Goal: Task Accomplishment & Management: Manage account settings

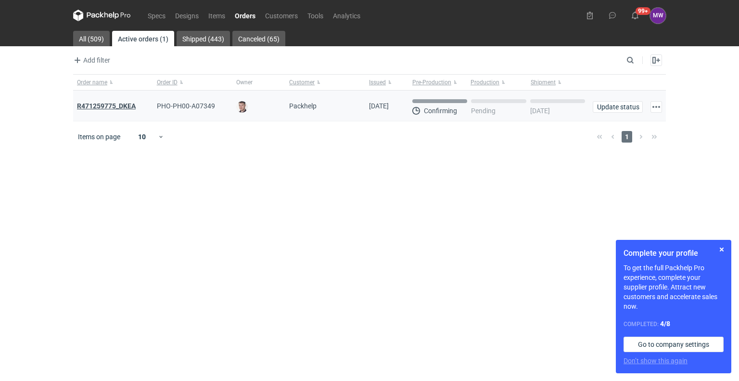
click at [99, 104] on strong "R471259775_DKEA" at bounding box center [106, 106] width 59 height 8
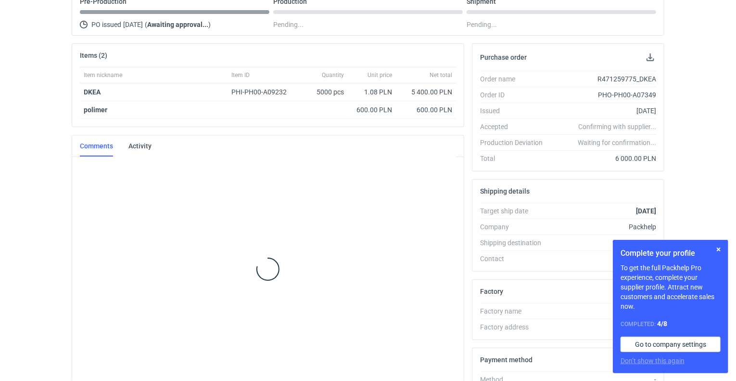
scroll to position [104, 0]
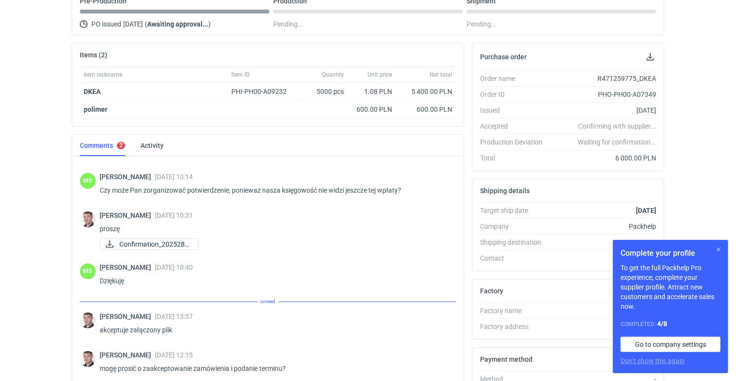
click at [717, 247] on button "button" at bounding box center [719, 249] width 12 height 12
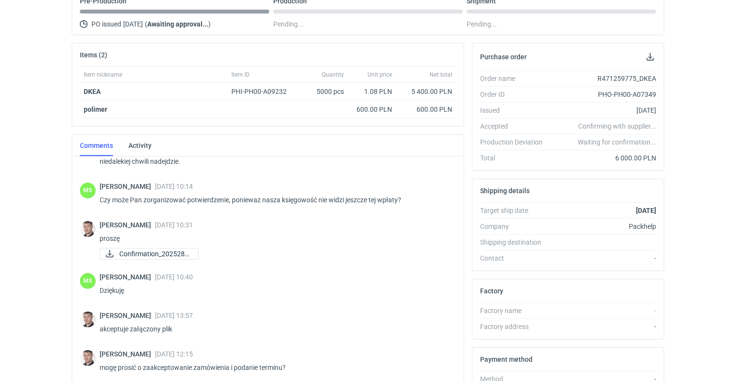
scroll to position [130, 0]
click at [0, 152] on div "Specs Designs Items Orders Customers Tools Analytics 99+ 99+ MW [PERSON_NAME] […" at bounding box center [368, 86] width 736 height 381
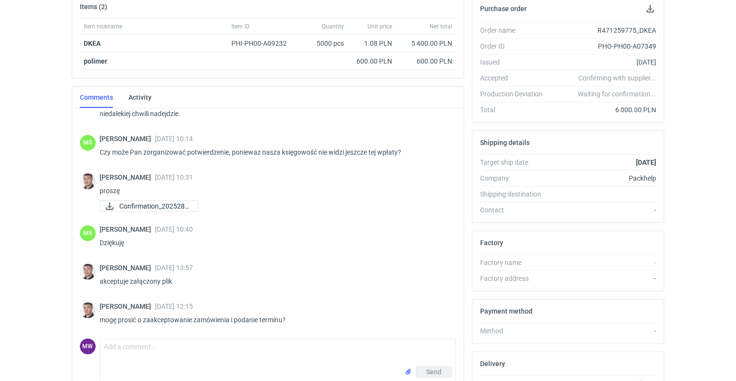
click at [16, 136] on div "Specs Designs Items Orders Customers Tools Analytics 99+ 99+ MW [PERSON_NAME] […" at bounding box center [368, 38] width 736 height 381
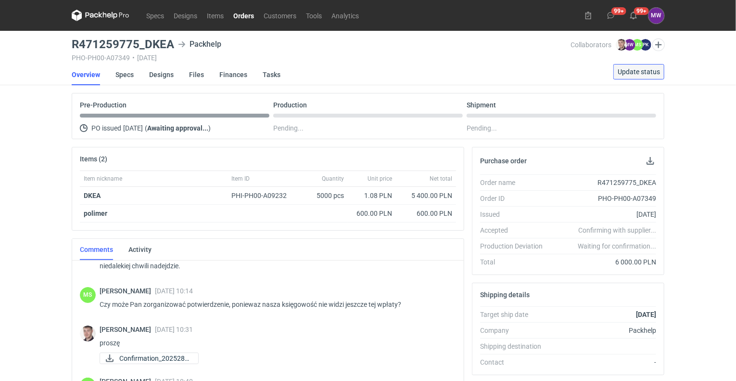
click at [634, 74] on span "Update status" at bounding box center [639, 71] width 42 height 7
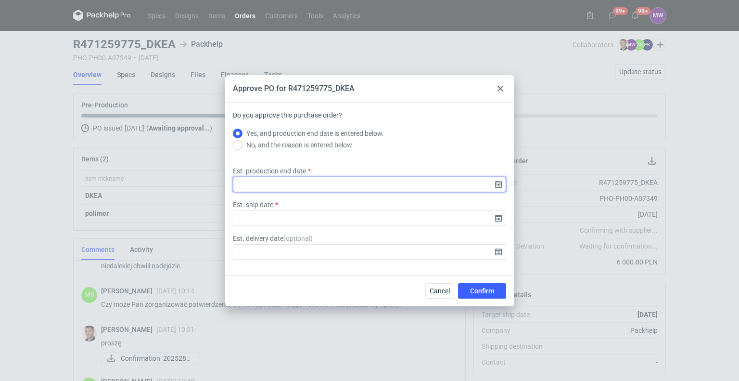
click at [259, 182] on input "Est. production end date" at bounding box center [369, 184] width 273 height 15
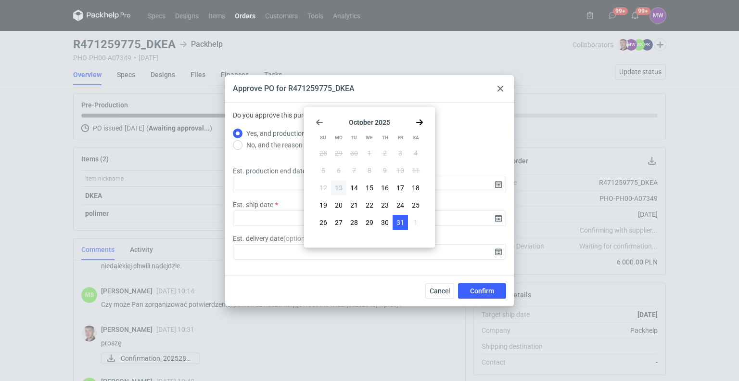
click at [399, 221] on span "31" at bounding box center [401, 223] width 8 height 10
type input "[DATE]"
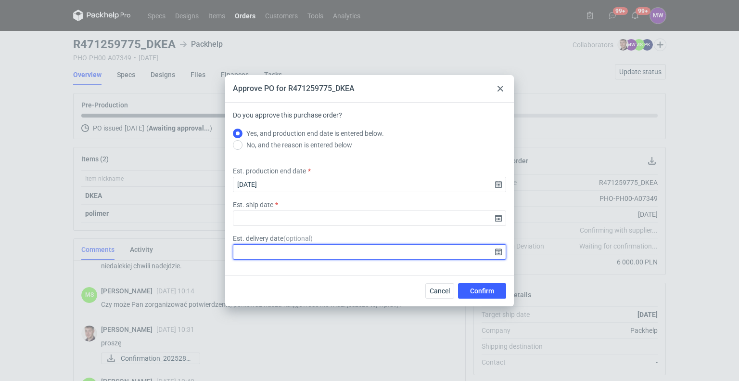
click at [284, 250] on input "Est. delivery date ( optional )" at bounding box center [369, 251] width 273 height 15
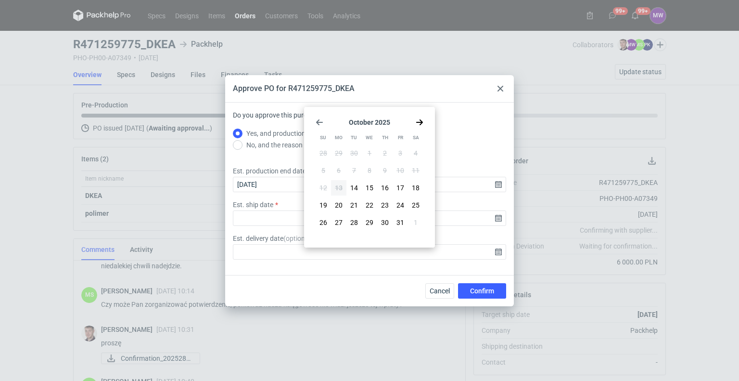
click at [418, 126] on icon "Go forward 1 month" at bounding box center [420, 122] width 8 height 8
click at [321, 171] on button "2" at bounding box center [323, 170] width 15 height 15
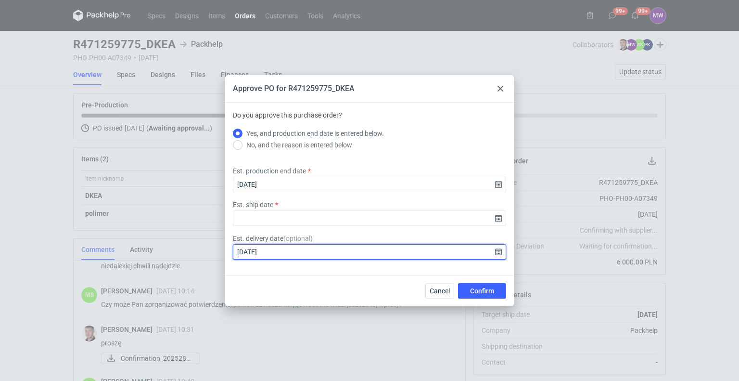
click at [291, 256] on input "[DATE]" at bounding box center [369, 251] width 273 height 15
click at [287, 244] on input "[DATE]" at bounding box center [369, 251] width 273 height 15
click at [496, 253] on input "[DATE]" at bounding box center [369, 251] width 273 height 15
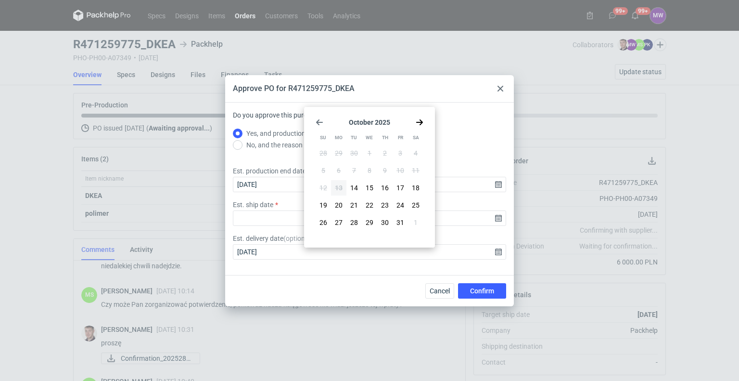
click at [421, 126] on div "[DATE] Su Mo Tu We Th Fr Sa 28 29 30 1 2 3 4 5 6 7 8 9 10 11 12 13 14 15 16 17 …" at bounding box center [369, 177] width 123 height 133
click at [418, 123] on use "Go forward 1 month" at bounding box center [419, 122] width 7 height 6
click at [339, 173] on span "3" at bounding box center [339, 171] width 4 height 10
type input "[DATE]"
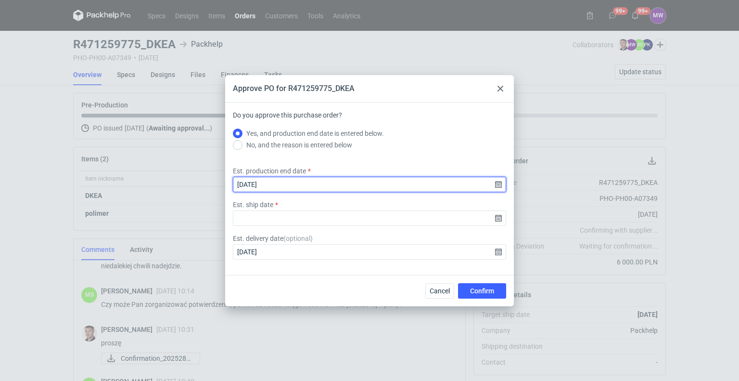
click at [315, 182] on input "[DATE]" at bounding box center [369, 184] width 273 height 15
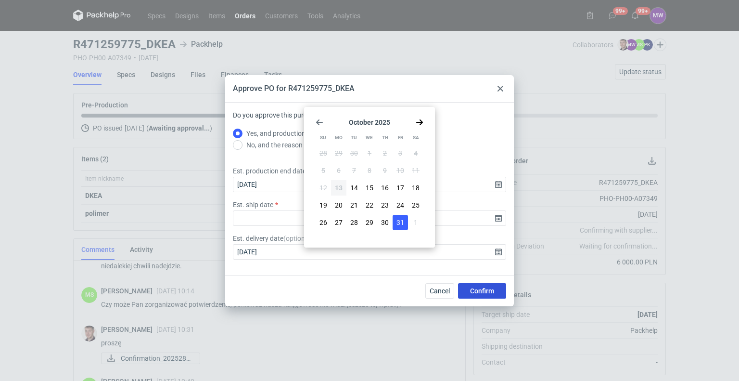
click at [479, 292] on span "Confirm" at bounding box center [482, 290] width 24 height 7
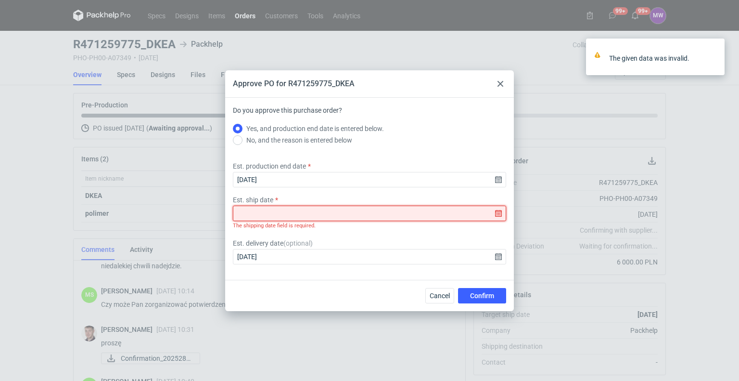
click at [273, 212] on input "Est. ship date" at bounding box center [369, 212] width 273 height 15
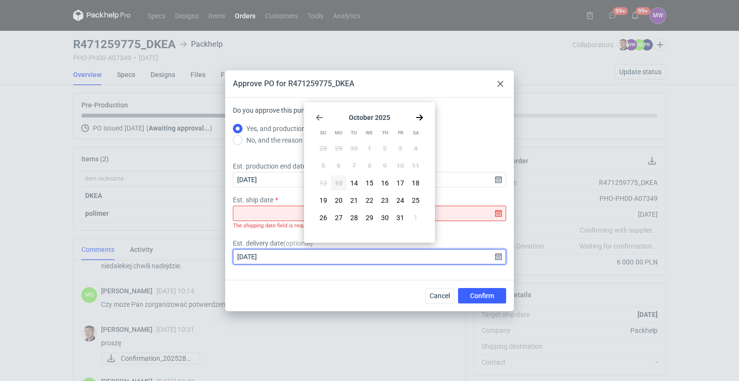
drag, startPoint x: 277, startPoint y: 257, endPoint x: 187, endPoint y: 258, distance: 90.5
click at [187, 258] on div "Approve PO for R471259775_DKEA Do you approve this purchase order? Yes, and pro…" at bounding box center [369, 190] width 739 height 381
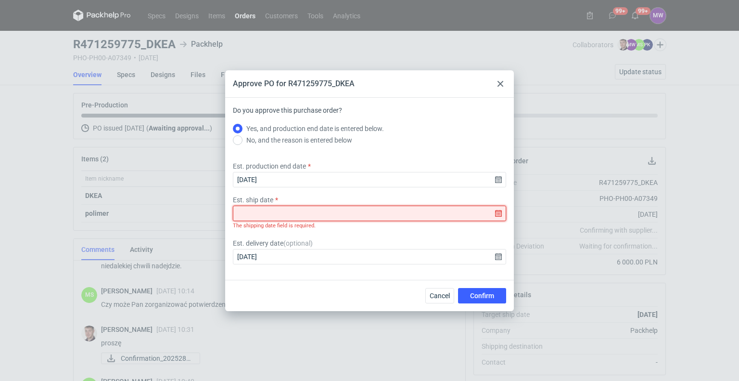
click at [240, 214] on input "Est. ship date" at bounding box center [369, 212] width 273 height 15
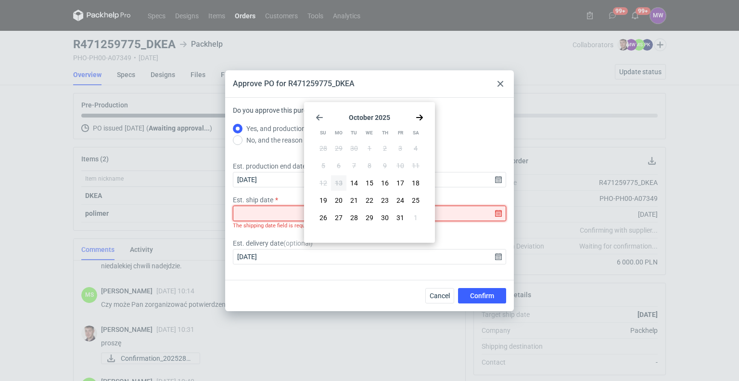
paste input "[DATE]"
type input "[DATE]"
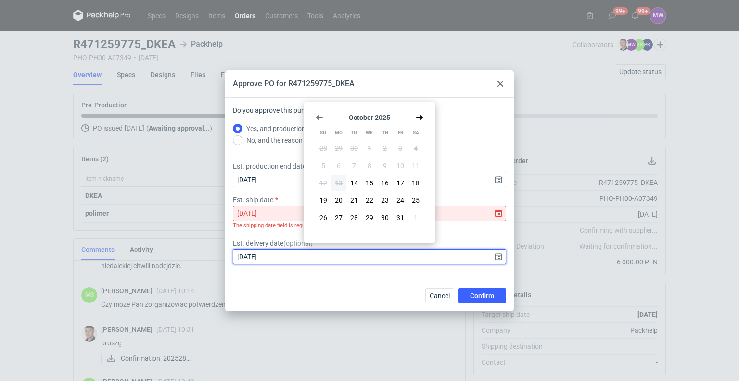
drag, startPoint x: 270, startPoint y: 254, endPoint x: 154, endPoint y: 267, distance: 117.2
click at [154, 267] on div "Approve PO for R471259775_DKEA Do you approve this purchase order? Yes, and pro…" at bounding box center [369, 190] width 739 height 381
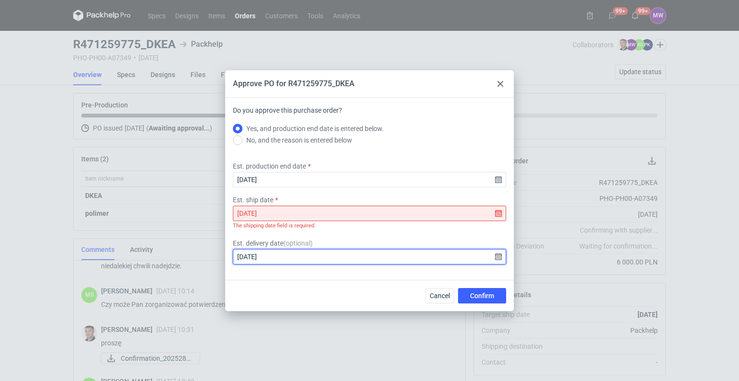
drag, startPoint x: 307, startPoint y: 258, endPoint x: 294, endPoint y: 259, distance: 12.1
click at [306, 258] on input "[DATE]" at bounding box center [369, 256] width 273 height 15
type input "[DATE]"
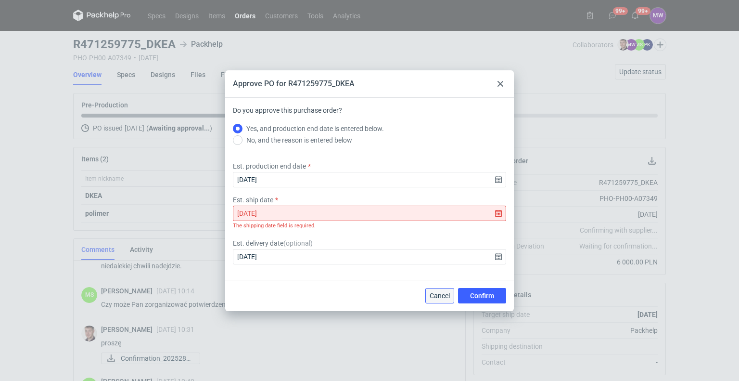
click at [441, 296] on span "Cancel" at bounding box center [440, 295] width 20 height 7
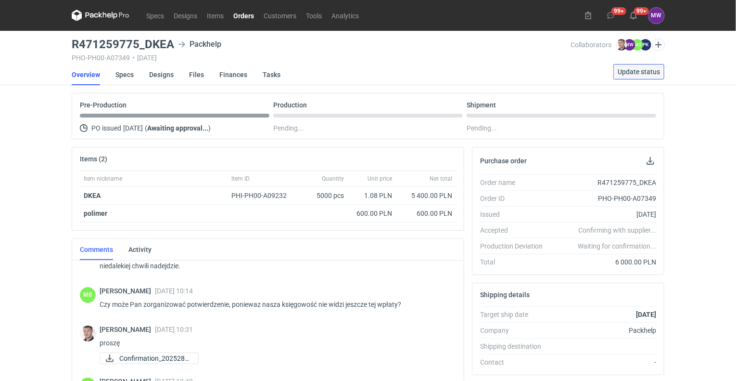
click at [649, 71] on span "Update status" at bounding box center [639, 71] width 42 height 7
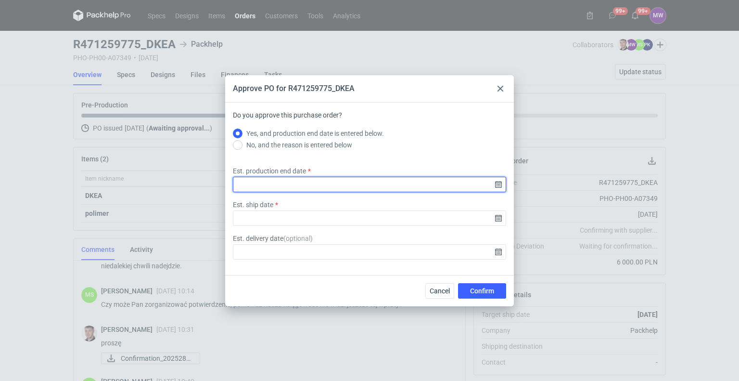
click at [265, 185] on input "Est. production end date" at bounding box center [369, 184] width 273 height 15
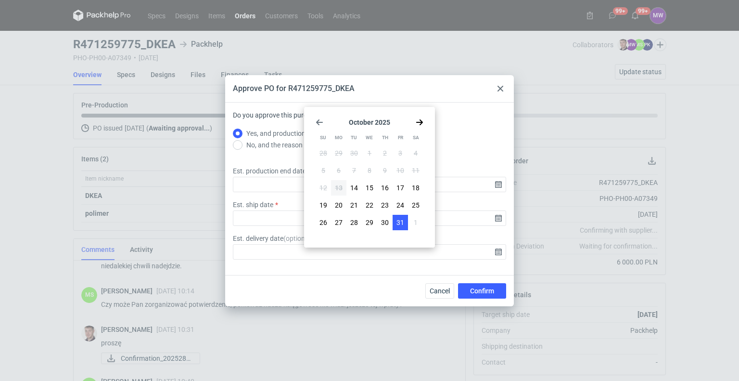
click at [398, 224] on span "31" at bounding box center [401, 223] width 8 height 10
type input "[DATE]"
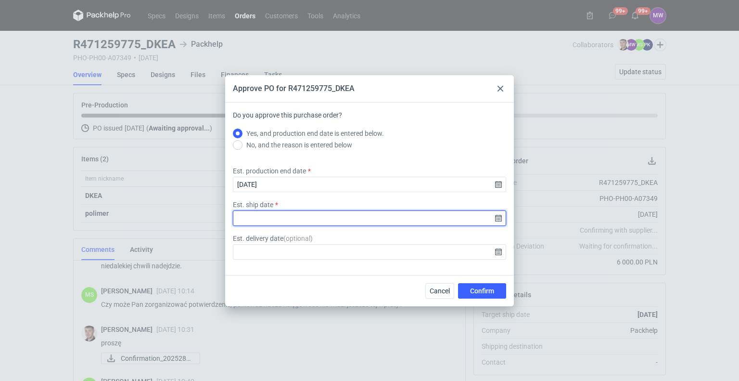
click at [499, 217] on input "Est. ship date" at bounding box center [369, 217] width 273 height 15
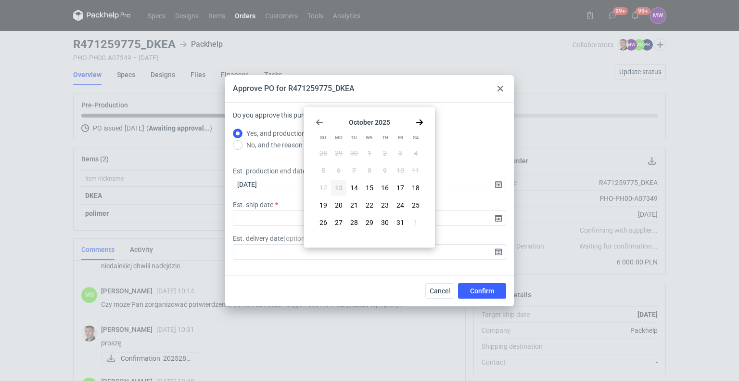
click at [415, 124] on section "[DATE]" at bounding box center [370, 122] width 108 height 8
click at [421, 123] on use "Go forward 1 month" at bounding box center [419, 122] width 7 height 6
click at [336, 170] on button "3" at bounding box center [338, 170] width 15 height 15
type input "[DATE]"
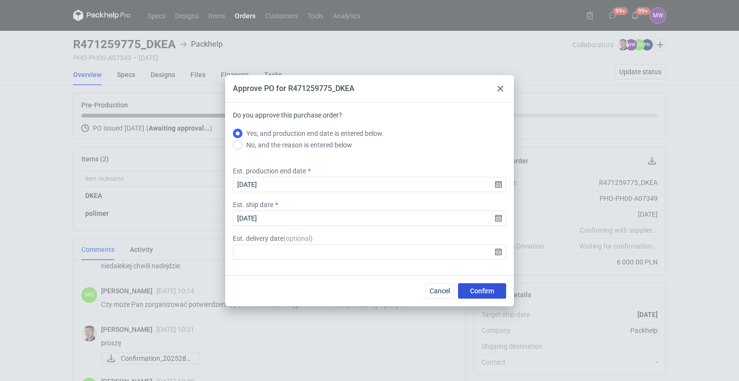
click at [482, 292] on span "Confirm" at bounding box center [482, 290] width 24 height 7
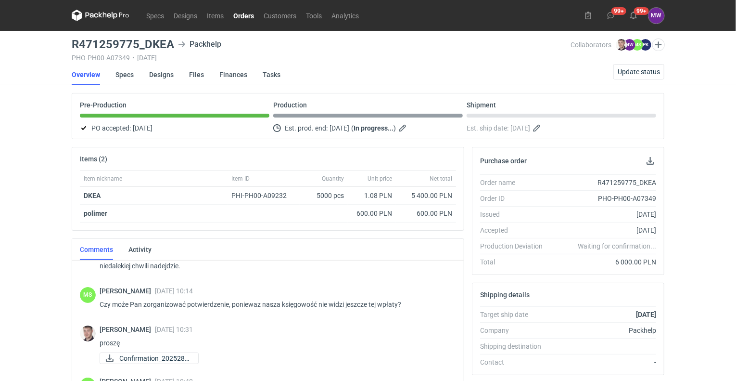
click at [20, 150] on div "Specs Designs Items Orders Customers Tools Analytics 99+ 99+ MW [PERSON_NAME] […" at bounding box center [368, 190] width 736 height 381
click at [22, 121] on div "Specs Designs Items Orders Customers Tools Analytics 99+ 99+ MW [PERSON_NAME] […" at bounding box center [368, 190] width 736 height 381
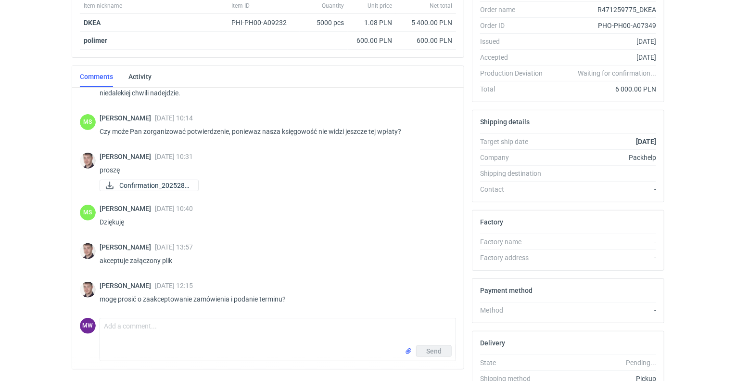
scroll to position [192, 0]
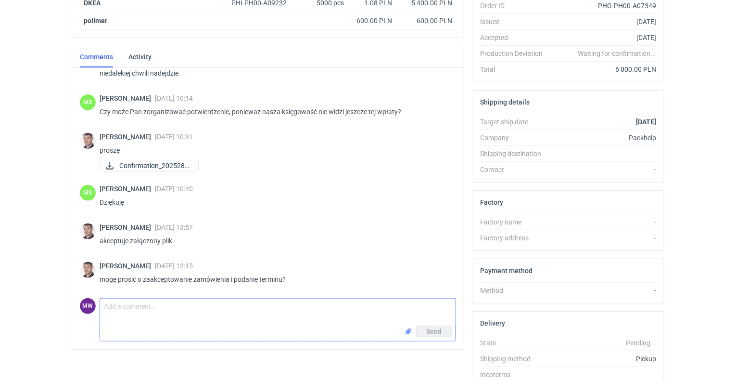
click at [210, 319] on textarea "Comment message" at bounding box center [278, 311] width 356 height 27
type textarea "dzień dobry, zaakceptowane i potwierdzone."
